Goal: Task Accomplishment & Management: Complete application form

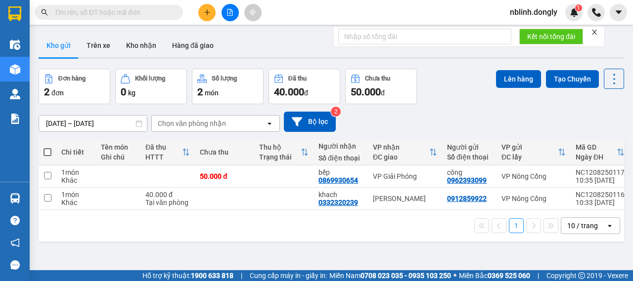
click at [207, 13] on icon "plus" at bounding box center [207, 12] width 7 height 7
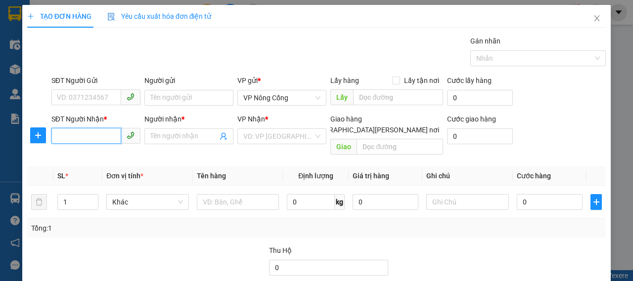
click at [62, 135] on input "SĐT Người Nhận *" at bounding box center [86, 136] width 70 height 16
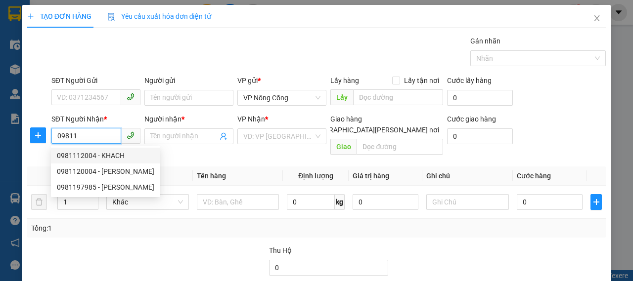
click at [93, 155] on div "0981112004 - KHACH" at bounding box center [105, 155] width 97 height 11
type input "0981112004"
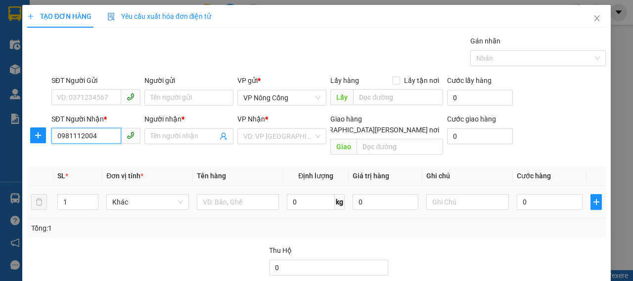
type input "KHACH"
type input "0981112004"
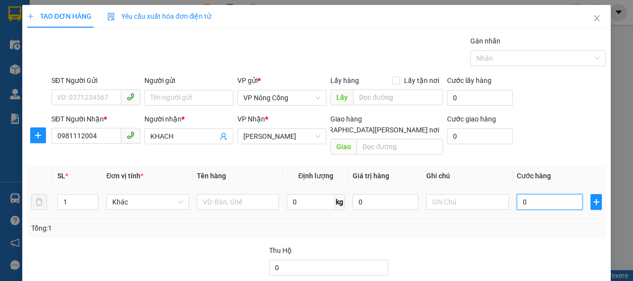
click at [537, 194] on input "0" at bounding box center [550, 202] width 66 height 16
type input "5"
type input "50"
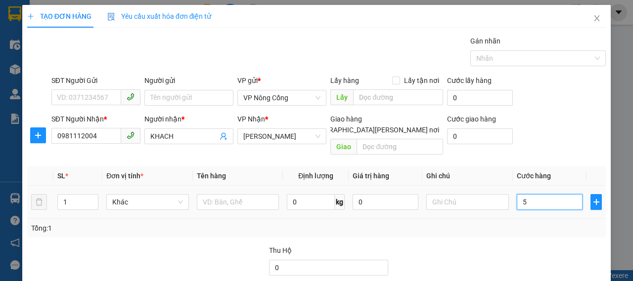
type input "50"
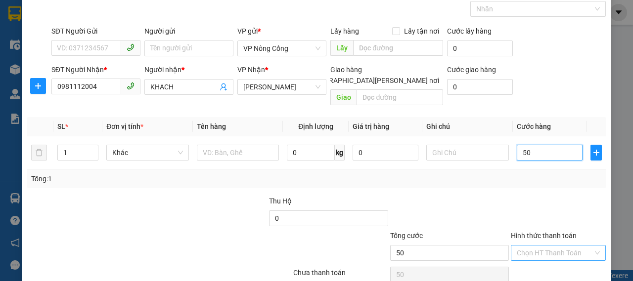
scroll to position [83, 0]
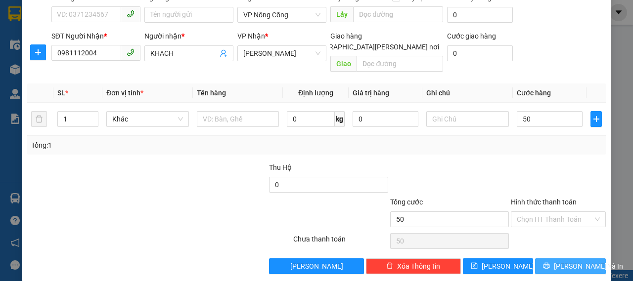
type input "50.000"
click at [567, 261] on span "[PERSON_NAME] và In" at bounding box center [588, 266] width 69 height 11
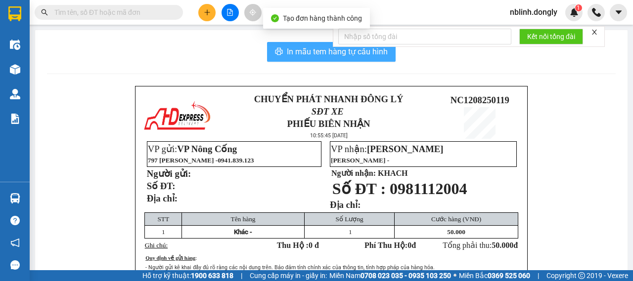
click at [332, 55] on span "In mẫu tem hàng tự cấu hình" at bounding box center [337, 51] width 101 height 12
